Goal: Task Accomplishment & Management: Manage account settings

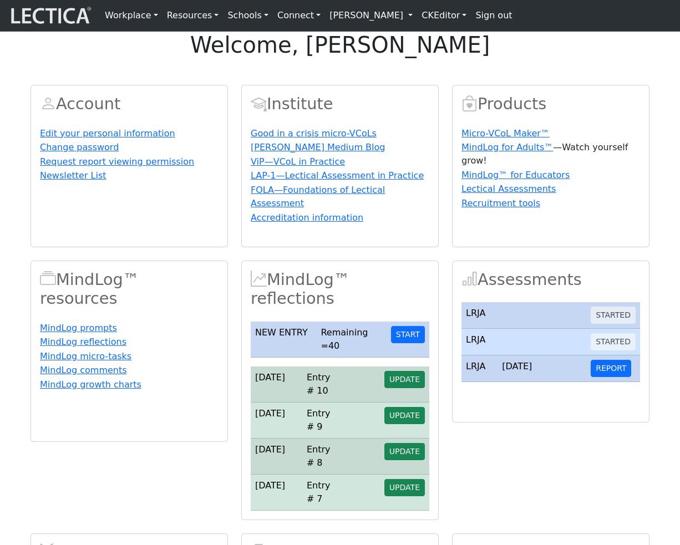
click at [373, 24] on link "[PERSON_NAME]" at bounding box center [371, 15] width 92 height 22
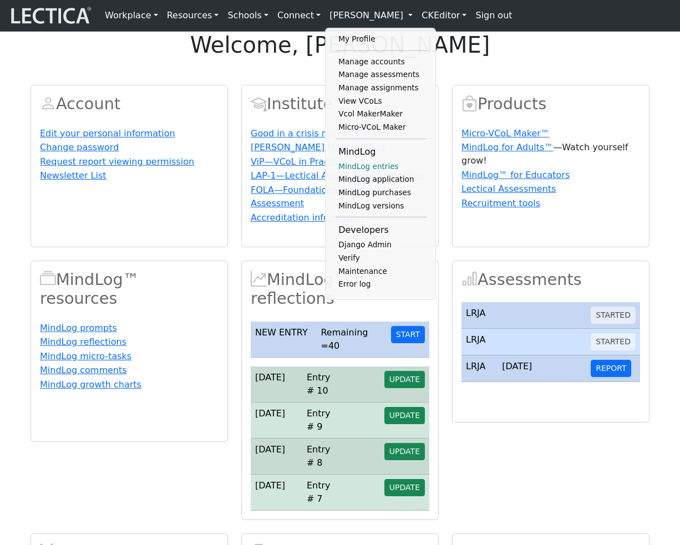
click at [361, 174] on link "MindLog entries" at bounding box center [382, 166] width 92 height 13
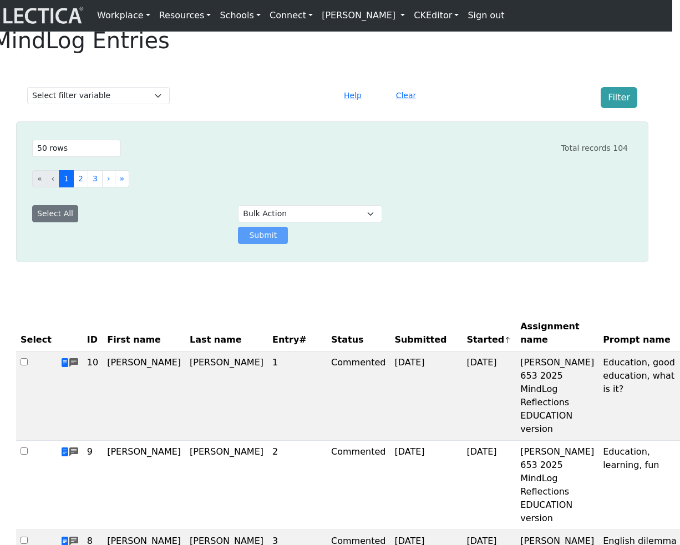
scroll to position [3, 8]
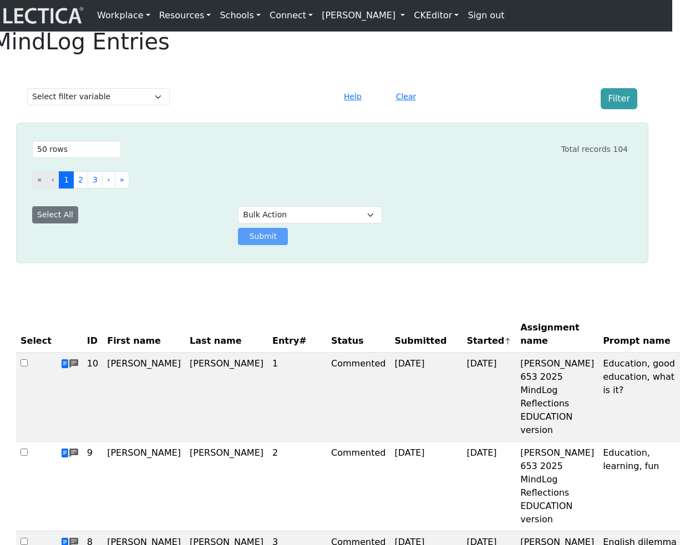
drag, startPoint x: 261, startPoint y: 190, endPoint x: 210, endPoint y: 184, distance: 51.9
click at [261, 190] on div "Select # rows to display 10 rows 20 rows 50 rows 100 rows 200 rows 500 rows 100…" at bounding box center [326, 192] width 618 height 113
select select "20"
click option "20 rows" at bounding box center [0, 0] width 0 height 0
click at [103, 189] on button "3" at bounding box center [95, 179] width 15 height 17
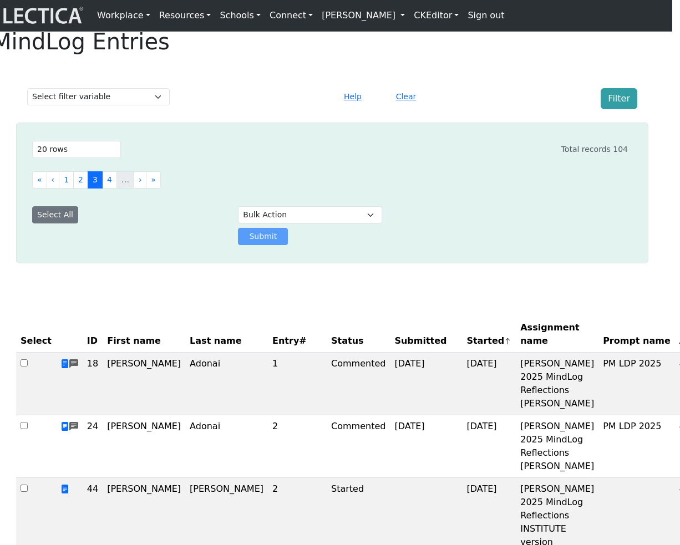
click at [603, 348] on span "Prompt name" at bounding box center [637, 340] width 68 height 13
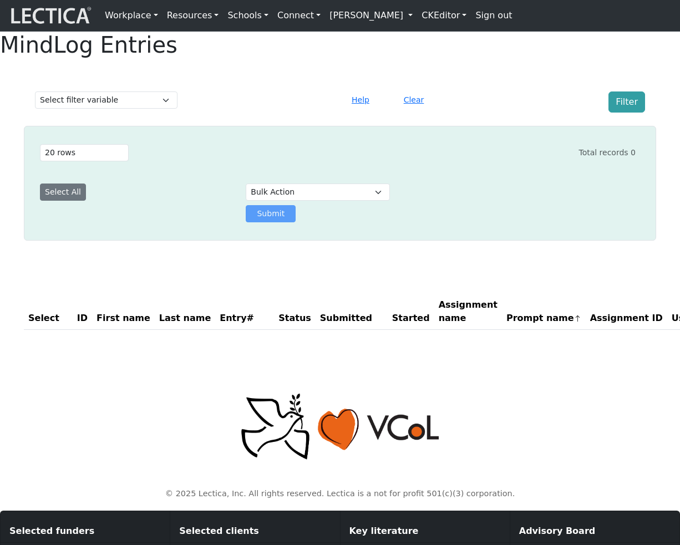
select select "20"
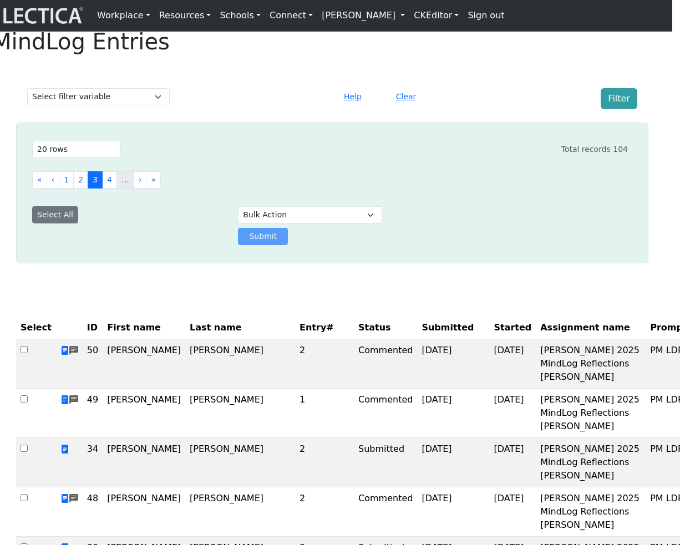
click at [286, 109] on div "Select filter variable Assignment name Date submitted Date started Entry# First…" at bounding box center [332, 98] width 680 height 32
click at [282, 54] on h1 "MindLog Entries" at bounding box center [332, 41] width 680 height 27
click at [366, 18] on link "[PERSON_NAME]" at bounding box center [363, 15] width 92 height 22
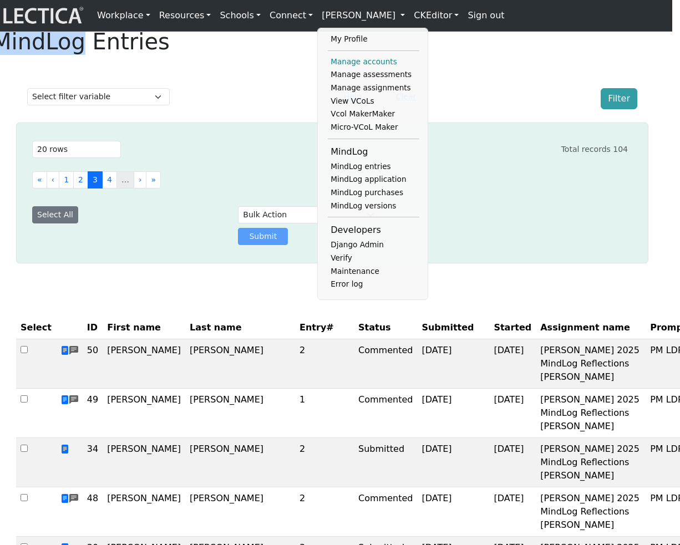
click at [342, 64] on link "Manage accounts" at bounding box center [374, 61] width 92 height 13
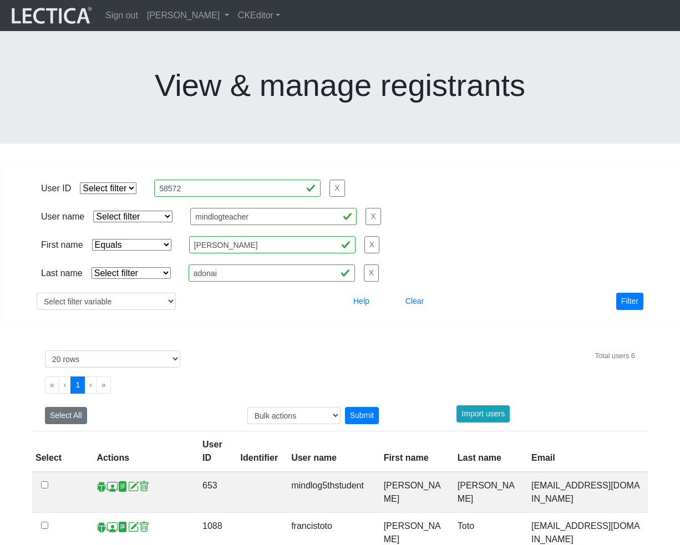
select select "iexact"
select select "20"
click at [110, 481] on span at bounding box center [112, 487] width 11 height 12
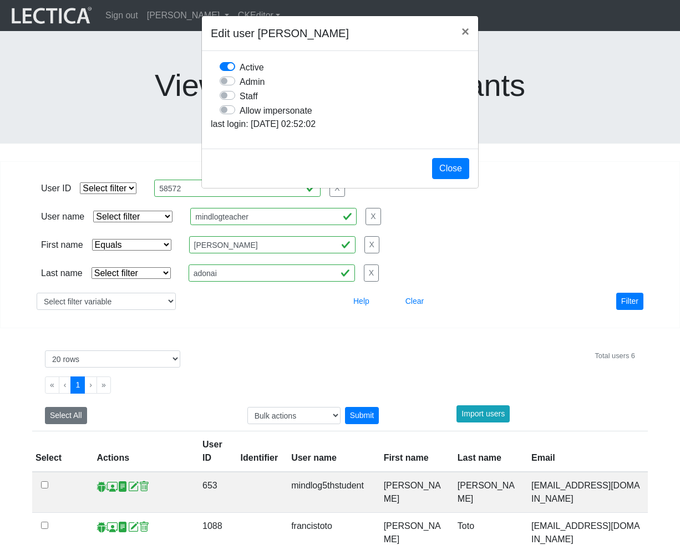
click at [240, 118] on label "Allow impersonate" at bounding box center [276, 110] width 73 height 14
click at [229, 114] on input "Allow impersonate" at bounding box center [224, 108] width 9 height 11
checkbox input "true"
click at [446, 179] on button "Close" at bounding box center [450, 168] width 37 height 21
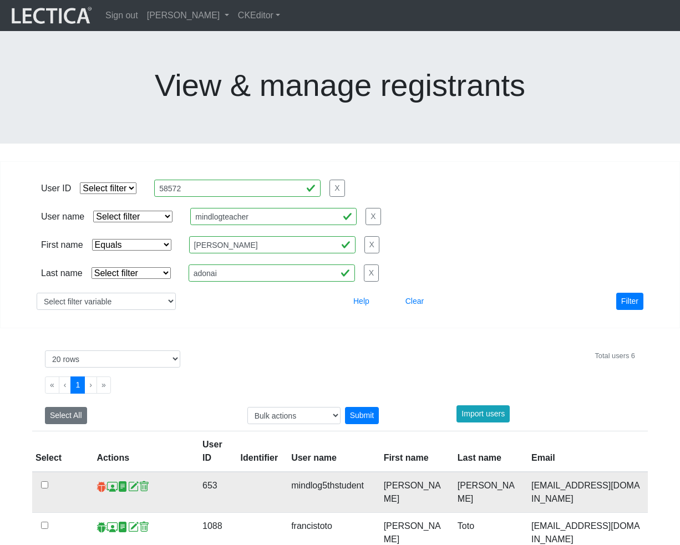
click at [100, 481] on span at bounding box center [102, 487] width 11 height 12
